Goal: Task Accomplishment & Management: Manage account settings

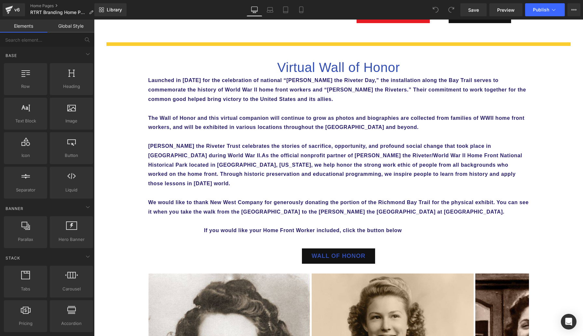
scroll to position [418, 0]
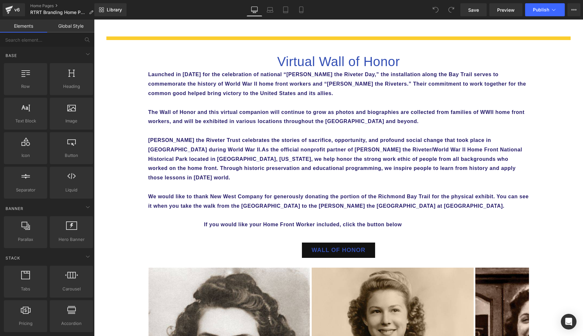
click at [143, 281] on div "Image Image Row Join with the National Park and the Trust for a 25th Anniversar…" at bounding box center [338, 250] width 489 height 1216
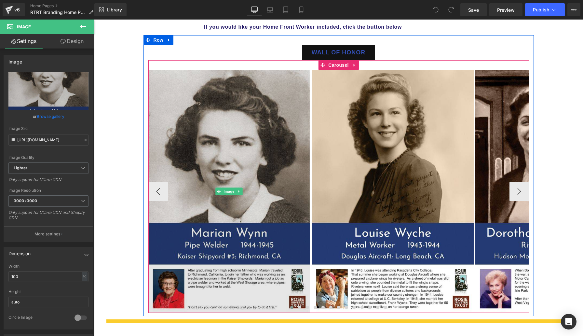
scroll to position [615, 0]
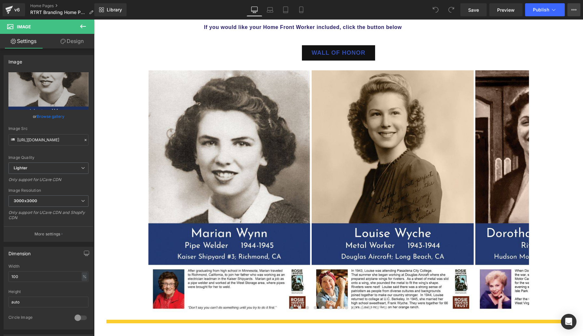
click at [575, 10] on icon at bounding box center [573, 9] width 5 height 5
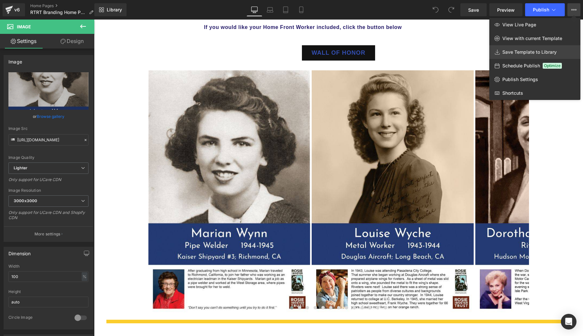
click at [548, 50] on span "Save Template to Library" at bounding box center [530, 52] width 54 height 6
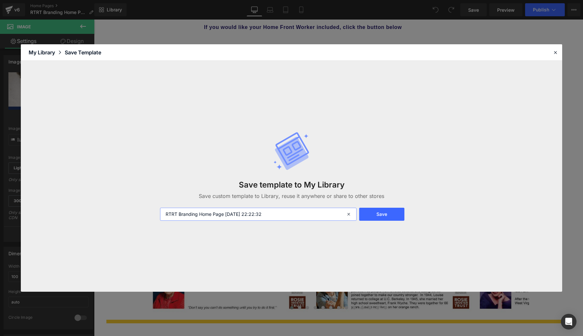
click at [331, 216] on input "RTRT Branding Home Page [DATE] 22:22:32" at bounding box center [258, 214] width 197 height 13
drag, startPoint x: 331, startPoint y: 216, endPoint x: 132, endPoint y: 218, distance: 198.9
click at [132, 218] on div "Save template to My Library Save custom template to Library, reuse it anywhere …" at bounding box center [292, 176] width 542 height 231
click at [555, 51] on icon at bounding box center [556, 52] width 6 height 6
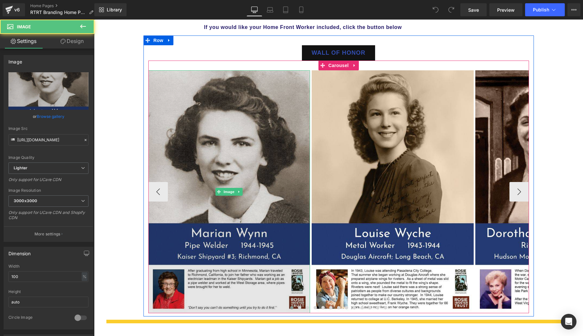
click at [184, 156] on img at bounding box center [229, 191] width 162 height 243
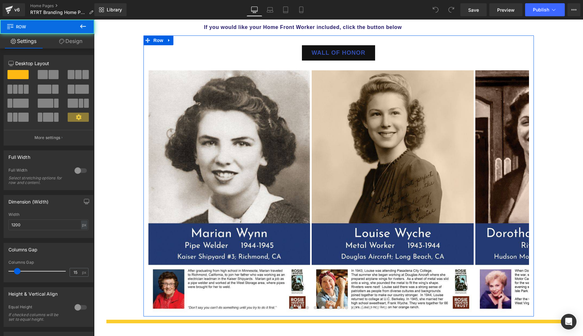
click at [203, 35] on div "Wall of honor [PERSON_NAME] Image Image Image Image" at bounding box center [339, 175] width 391 height 281
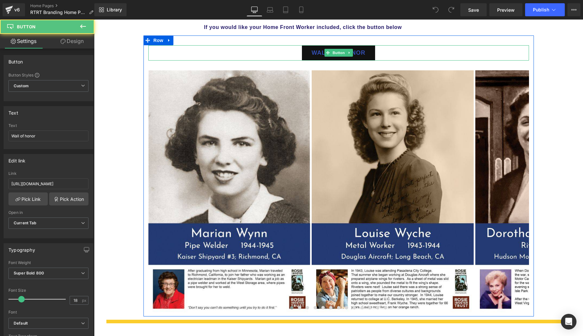
click at [269, 48] on div "Wall of honor" at bounding box center [338, 52] width 381 height 15
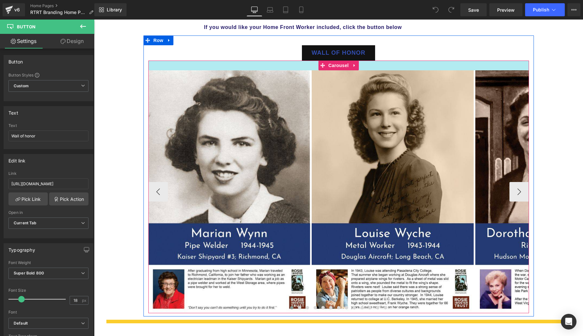
click at [269, 61] on div at bounding box center [338, 66] width 381 height 10
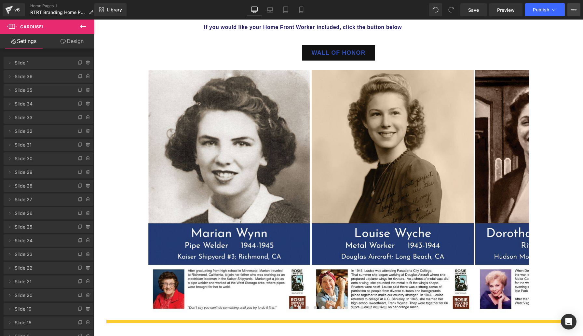
click at [571, 12] on icon at bounding box center [573, 9] width 5 height 5
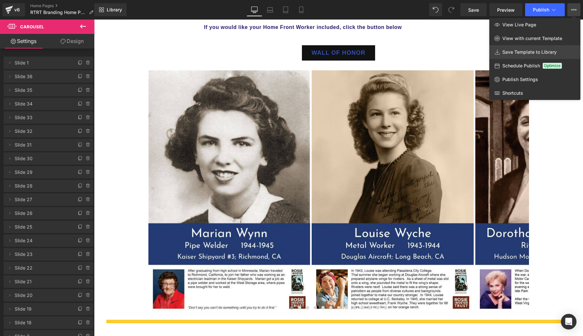
click at [533, 52] on span "Save Template to Library" at bounding box center [530, 52] width 54 height 6
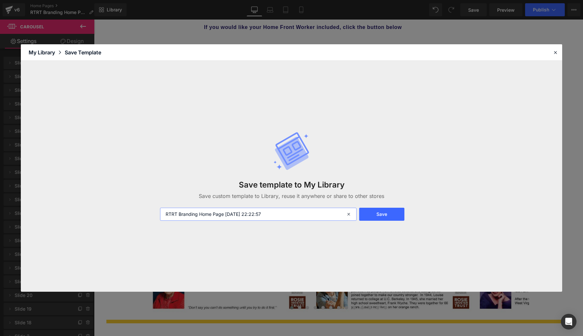
drag, startPoint x: 306, startPoint y: 219, endPoint x: 162, endPoint y: 210, distance: 144.2
click at [162, 210] on input "RTRT Branding Home Page [DATE] 22:22:57" at bounding box center [258, 214] width 197 height 13
type input "Wall of Honor"
click at [379, 211] on button "Save" at bounding box center [381, 214] width 45 height 13
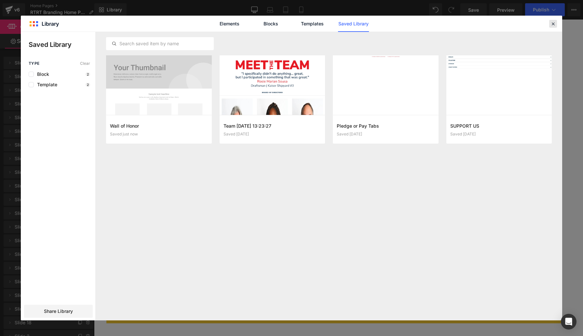
click at [553, 22] on icon at bounding box center [553, 24] width 6 height 6
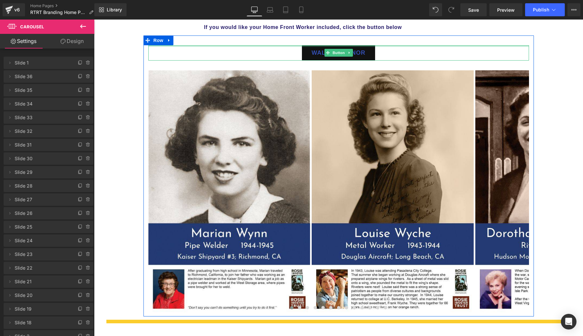
click at [218, 45] on div "Wall of honor [PERSON_NAME]" at bounding box center [338, 52] width 381 height 15
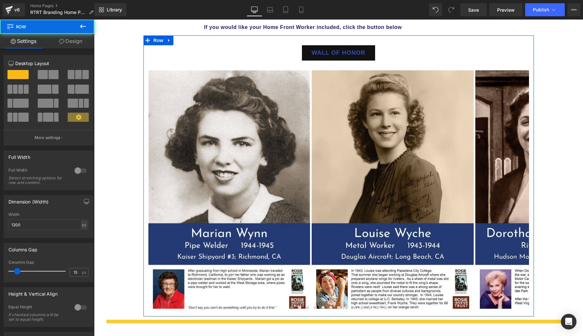
click at [219, 35] on div "Wall of honor [PERSON_NAME] Image Image Image Image" at bounding box center [339, 175] width 391 height 281
click at [419, 35] on div "Wall of honor [PERSON_NAME] Image Image Image Image" at bounding box center [339, 175] width 391 height 281
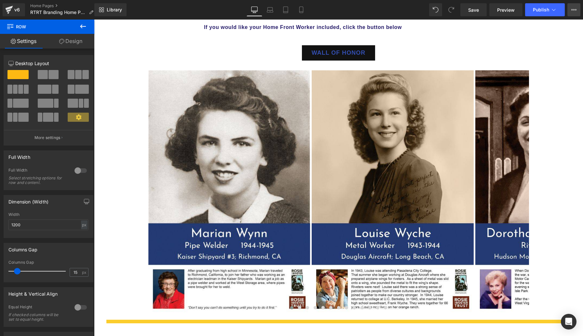
click at [571, 9] on icon at bounding box center [573, 9] width 5 height 5
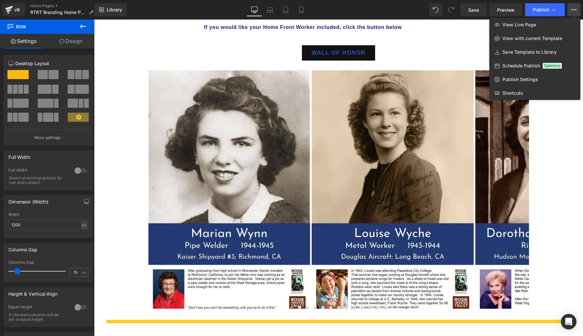
click at [558, 64] on span "Optimize" at bounding box center [552, 66] width 19 height 6
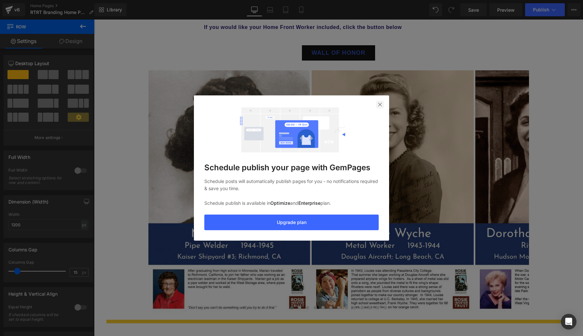
click at [382, 104] on img at bounding box center [380, 104] width 5 height 5
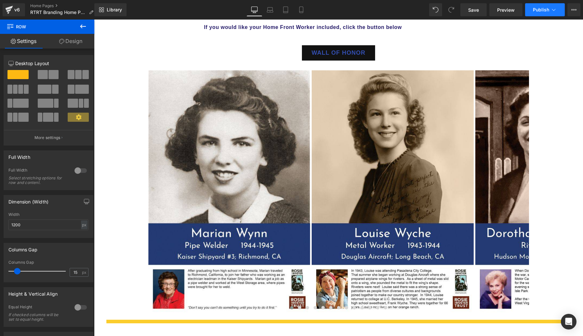
click at [557, 11] on icon at bounding box center [554, 10] width 7 height 7
click at [573, 12] on icon at bounding box center [573, 9] width 5 height 5
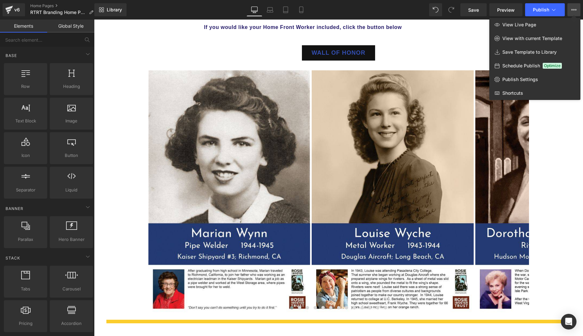
click at [432, 48] on div at bounding box center [338, 178] width 489 height 316
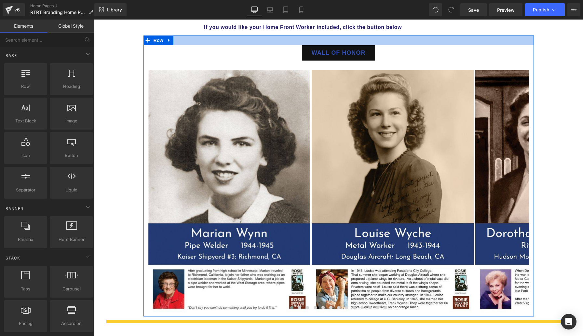
click at [510, 35] on div at bounding box center [339, 40] width 391 height 10
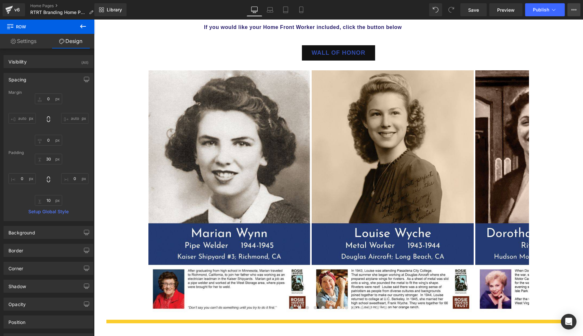
click at [575, 11] on icon at bounding box center [573, 9] width 5 height 5
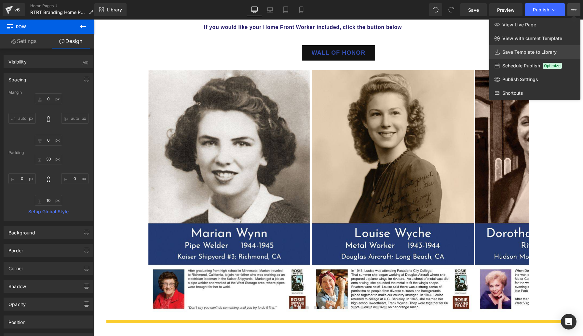
click at [550, 46] on link "Save Template to Library" at bounding box center [534, 52] width 91 height 14
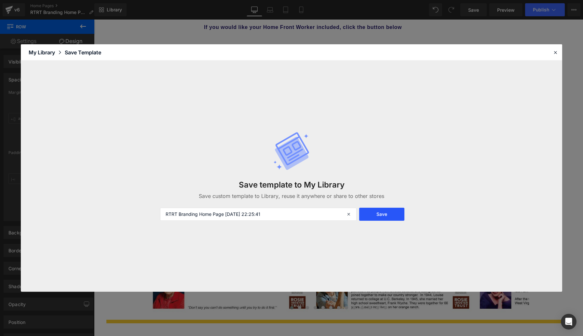
click at [391, 211] on button "Save" at bounding box center [381, 214] width 45 height 13
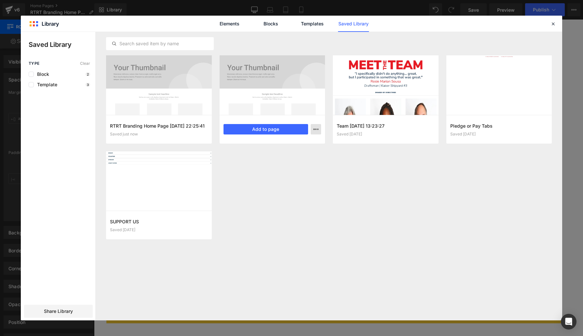
click at [319, 131] on button "button" at bounding box center [316, 129] width 10 height 10
click at [297, 105] on div at bounding box center [292, 176] width 542 height 288
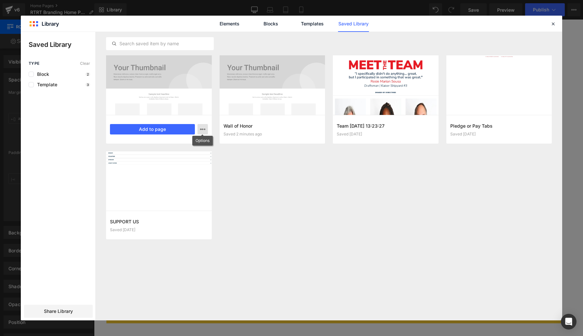
click at [203, 130] on icon "button" at bounding box center [202, 129] width 5 height 5
click at [185, 157] on div "Delete" at bounding box center [171, 158] width 74 height 14
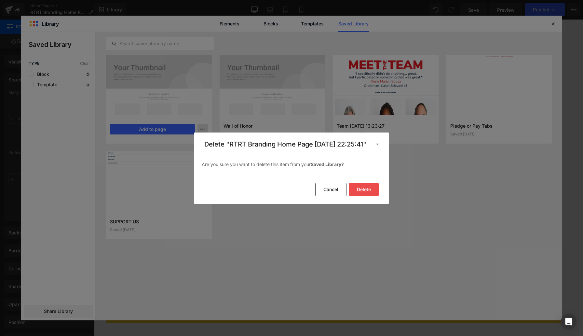
click at [365, 191] on button "Delete" at bounding box center [364, 189] width 30 height 13
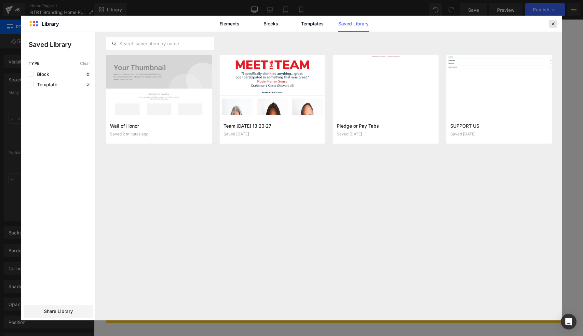
click at [555, 22] on icon at bounding box center [553, 24] width 6 height 6
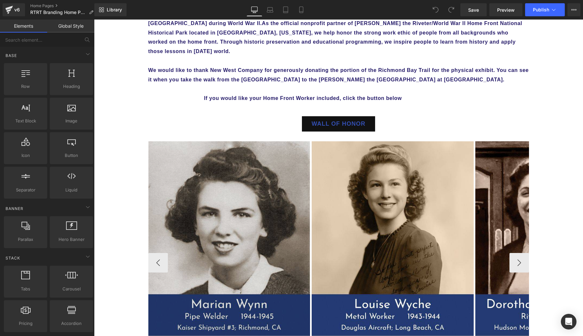
scroll to position [543, 0]
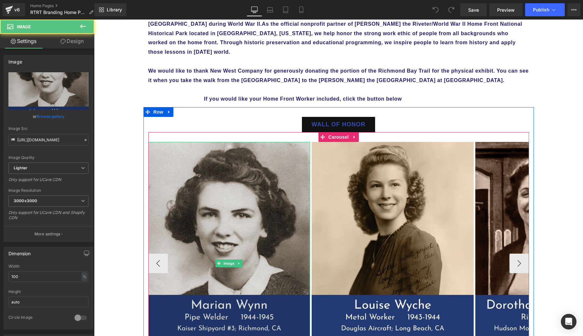
click at [260, 146] on img at bounding box center [229, 263] width 162 height 243
